Goal: Task Accomplishment & Management: Use online tool/utility

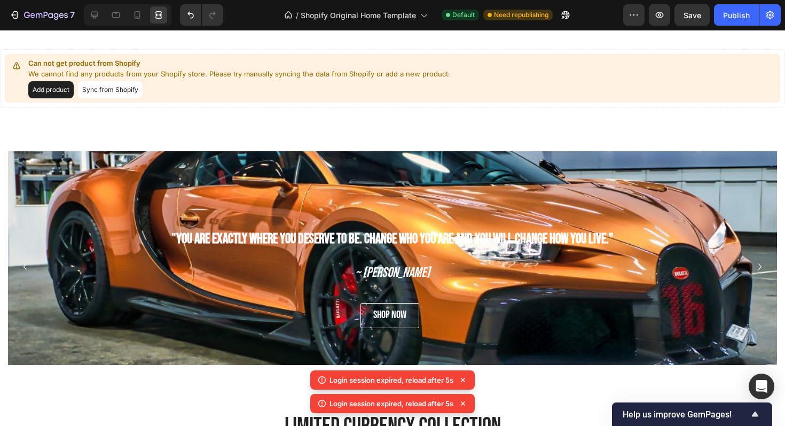
scroll to position [554, 0]
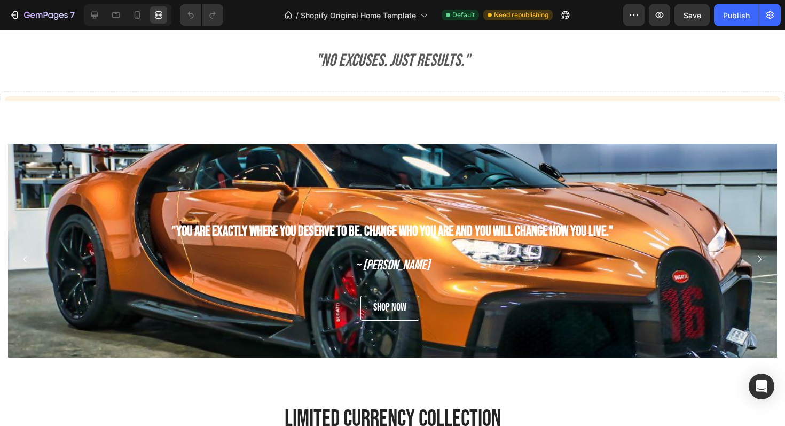
scroll to position [482, 0]
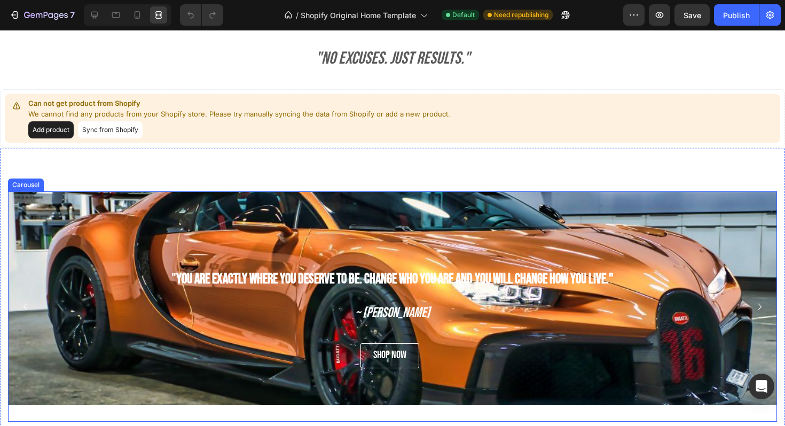
click at [755, 308] on icon "Carousel Next Arrow" at bounding box center [760, 306] width 13 height 13
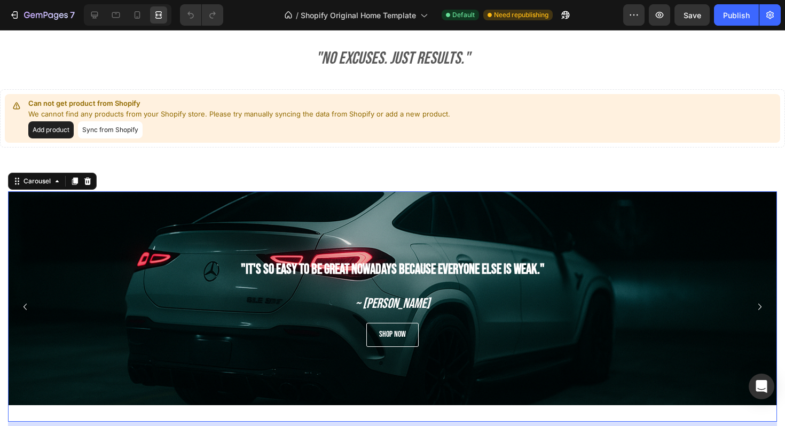
click at [755, 308] on icon "Carousel Next Arrow" at bounding box center [760, 306] width 13 height 13
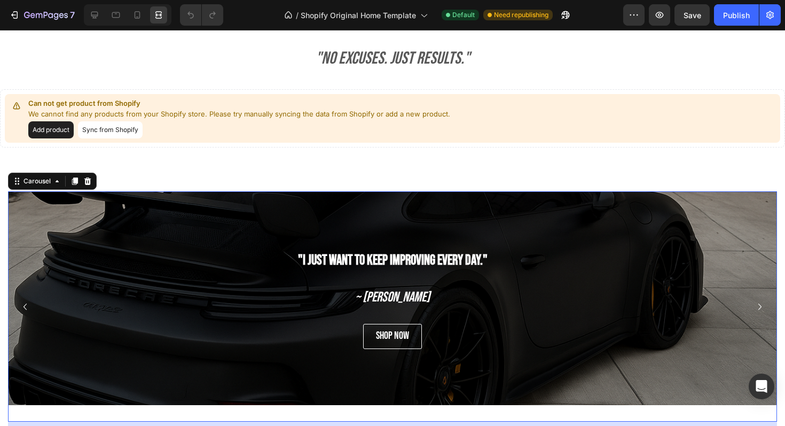
click at [755, 308] on icon "Carousel Next Arrow" at bounding box center [760, 306] width 13 height 13
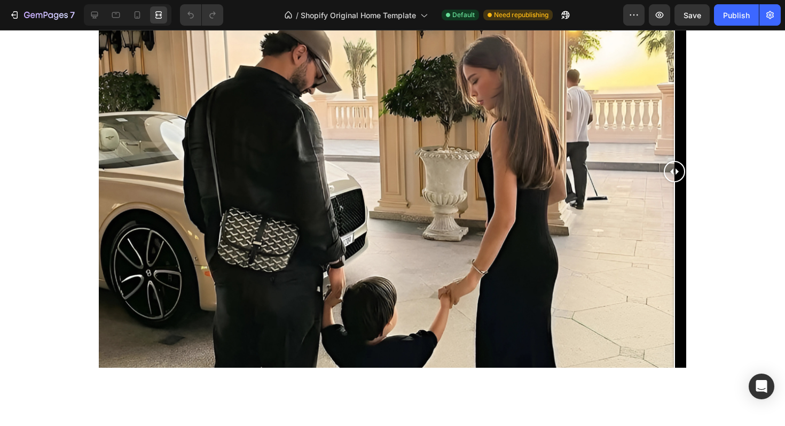
scroll to position [1419, 0]
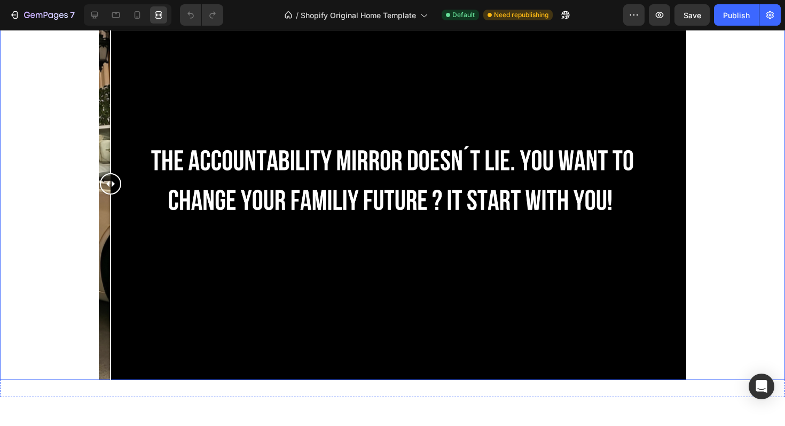
drag, startPoint x: 670, startPoint y: 176, endPoint x: 4, endPoint y: 218, distance: 667.4
click at [4, 218] on div at bounding box center [392, 184] width 785 height 392
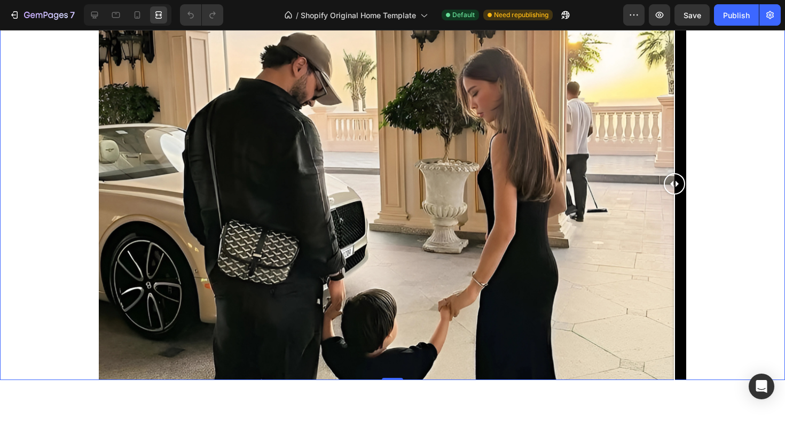
drag, startPoint x: 107, startPoint y: 185, endPoint x: 784, endPoint y: 220, distance: 678.1
click at [784, 220] on div at bounding box center [392, 184] width 785 height 392
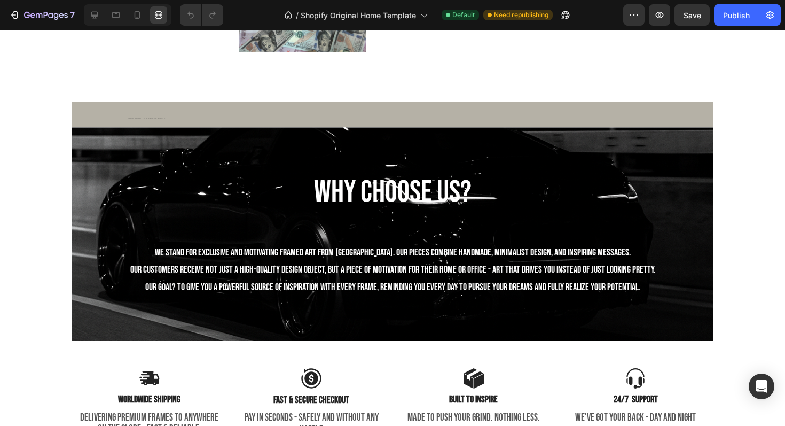
scroll to position [2117, 0]
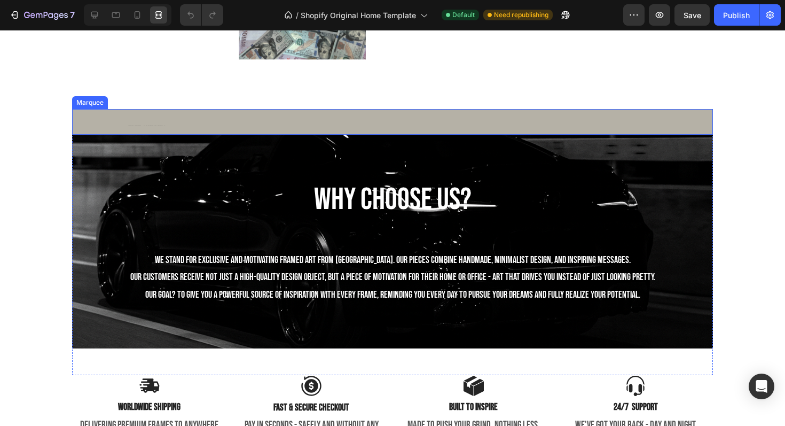
click at [361, 114] on div "FREE SHIPPING Text Block 30 DAYS MONEY BACK GUARANTEE Text Block LIMITED TIME 5…" at bounding box center [393, 130] width 641 height 43
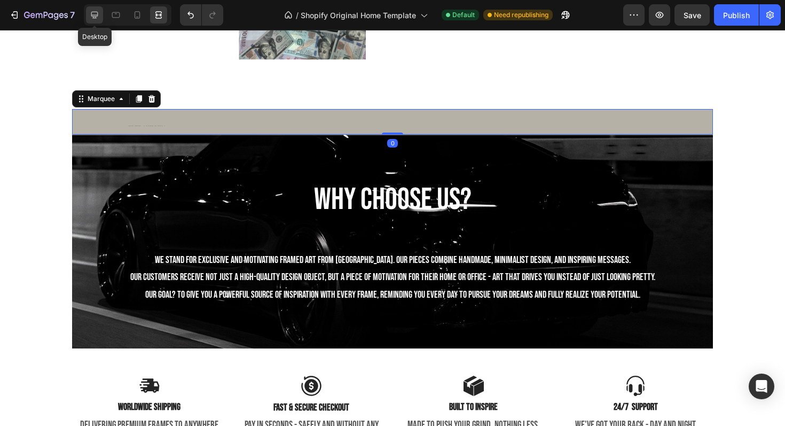
click at [93, 13] on icon at bounding box center [94, 15] width 11 height 11
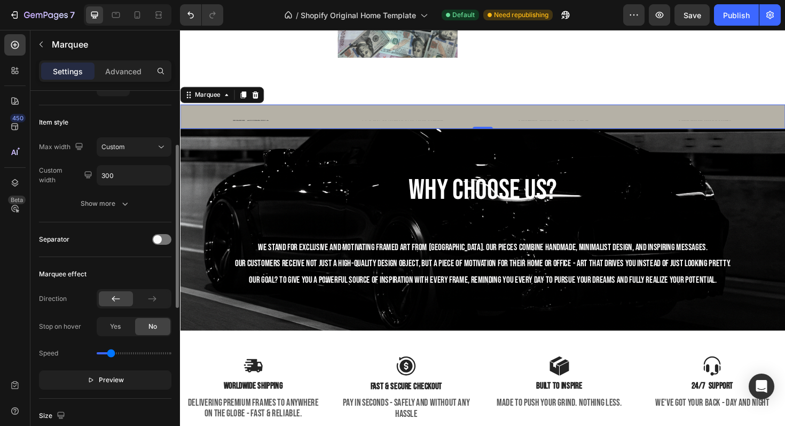
scroll to position [112, 0]
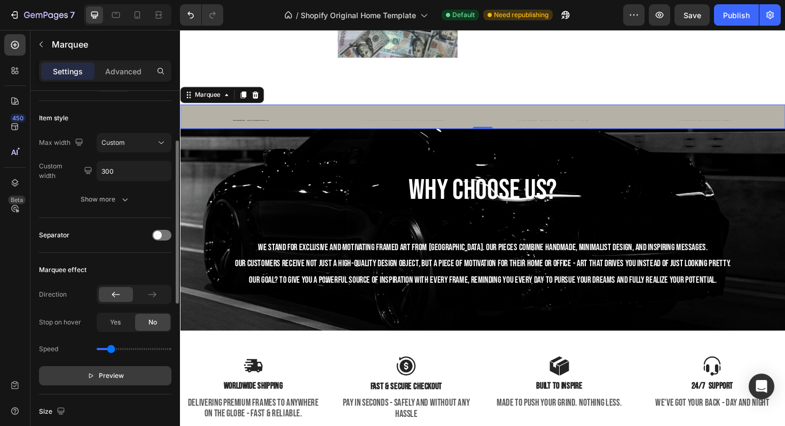
click at [126, 374] on button "Preview" at bounding box center [105, 375] width 132 height 19
click at [126, 374] on button "Pause" at bounding box center [105, 375] width 132 height 19
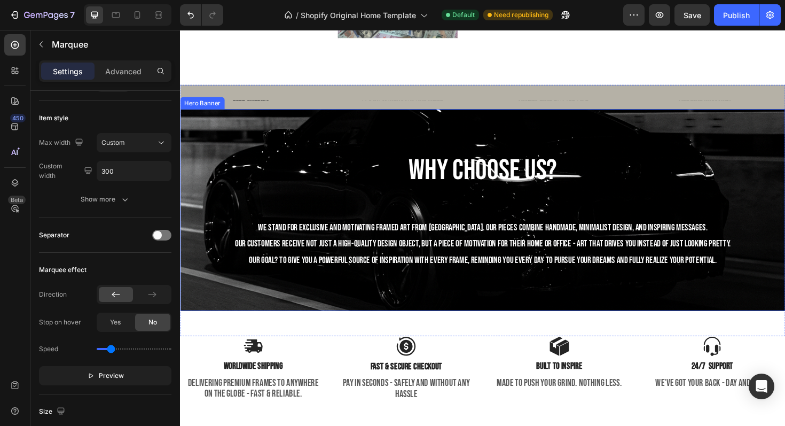
scroll to position [2193, 0]
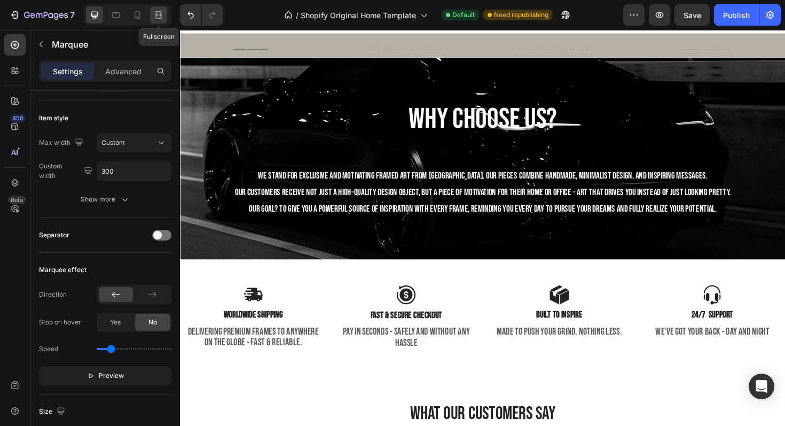
click at [153, 19] on div at bounding box center [158, 14] width 17 height 17
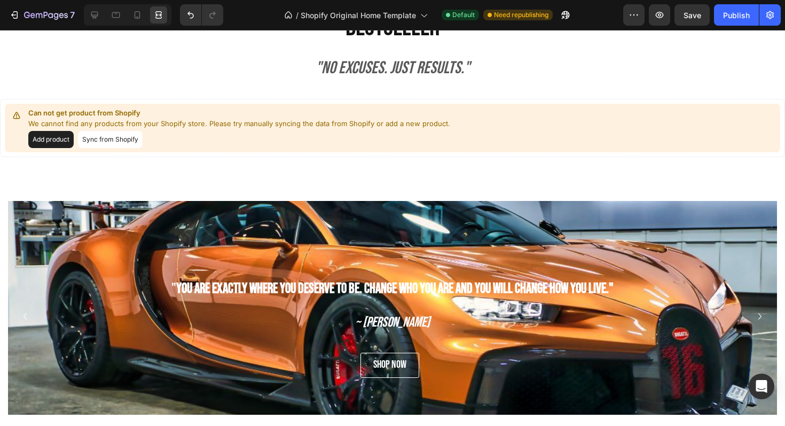
scroll to position [671, 0]
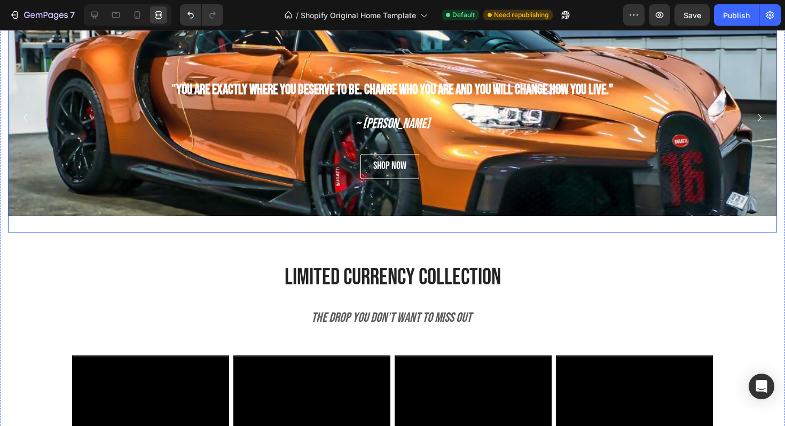
click at [761, 112] on icon "Carousel Next Arrow" at bounding box center [760, 117] width 13 height 13
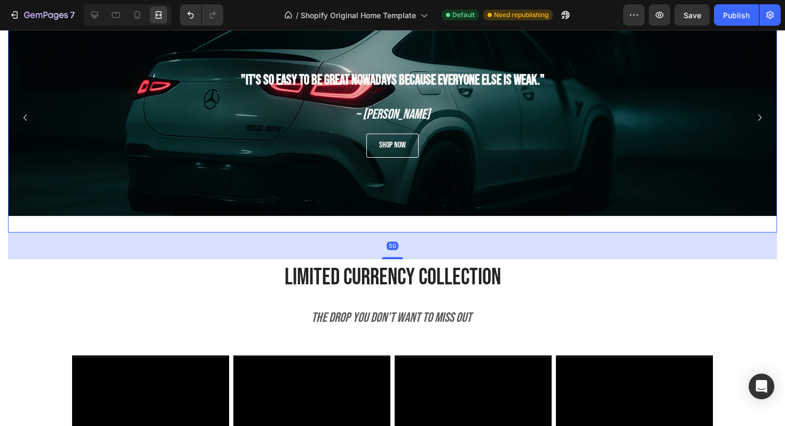
click at [761, 115] on icon "Carousel Next Arrow" at bounding box center [760, 117] width 13 height 13
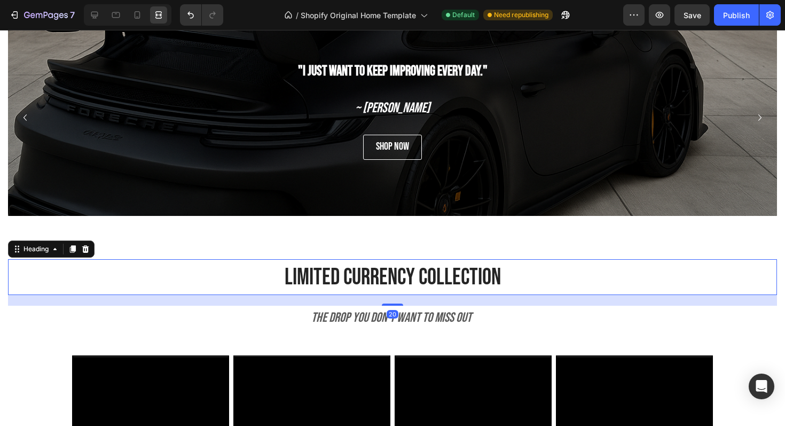
click at [711, 261] on div "limited currency collection" at bounding box center [392, 277] width 769 height 36
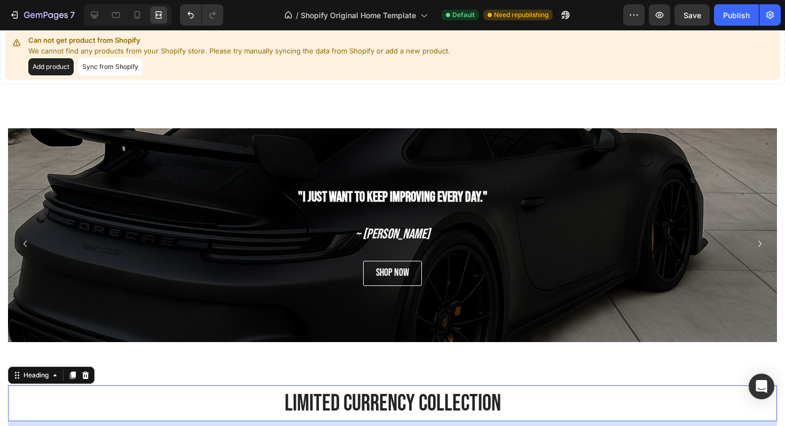
scroll to position [535, 0]
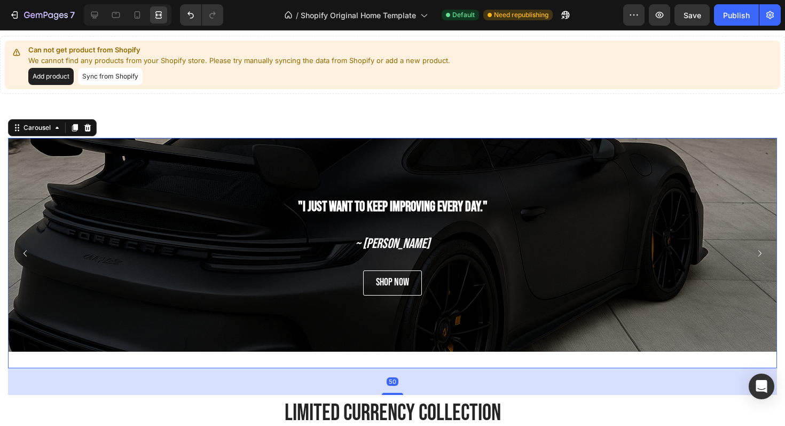
click at [30, 247] on icon "Carousel Back Arrow" at bounding box center [25, 253] width 13 height 13
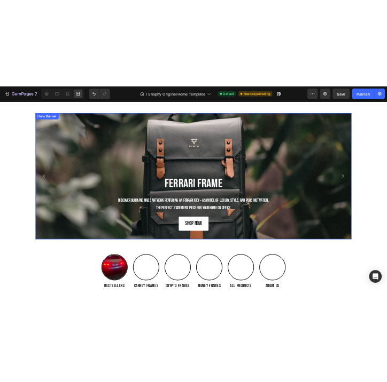
scroll to position [0, 0]
